Goal: Find specific page/section

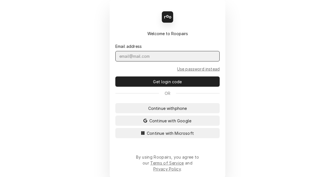
click at [155, 61] on input "Dynamic Content Wrapper" at bounding box center [167, 56] width 104 height 10
type input "KYM.PARSON@CSI1.COM"
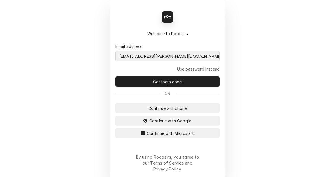
click at [115, 128] on button "Continue with Microsoft" at bounding box center [167, 133] width 104 height 10
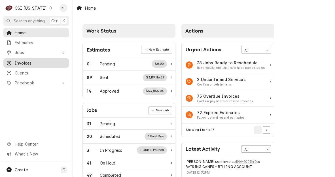
click at [19, 62] on span "Invoices" at bounding box center [40, 63] width 51 height 6
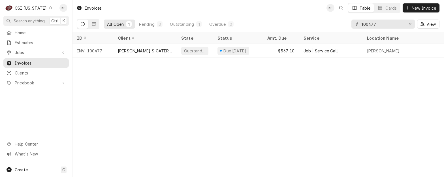
click at [49, 8] on icon "Dynamic Content Wrapper" at bounding box center [50, 8] width 3 height 3
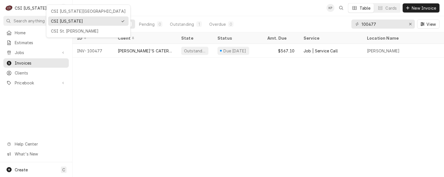
click at [62, 6] on div "CSI Kansas City CSI Kentucky CSI St. Louis" at bounding box center [88, 21] width 84 height 33
click at [61, 12] on div "CSI Kansas City" at bounding box center [88, 11] width 75 height 6
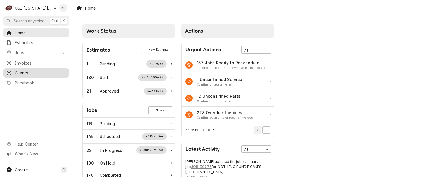
click at [23, 72] on span "Clients" at bounding box center [40, 73] width 51 height 6
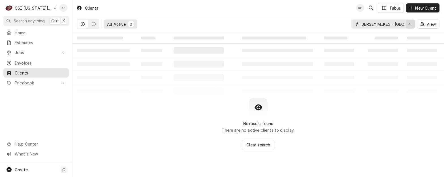
click at [410, 22] on icon "Erase input" at bounding box center [410, 24] width 3 height 4
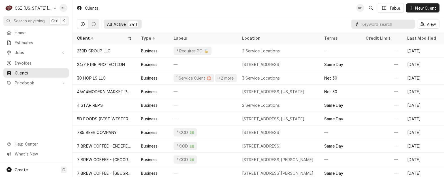
paste input "COMMERCE BANK KC"
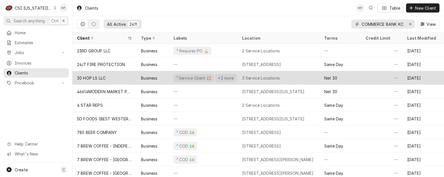
scroll to position [0, 1]
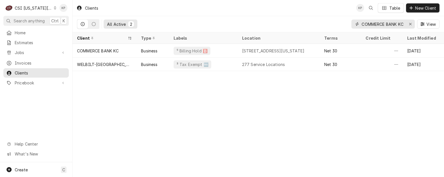
type input "COMMERCE BANK KC"
